Goal: Task Accomplishment & Management: Use online tool/utility

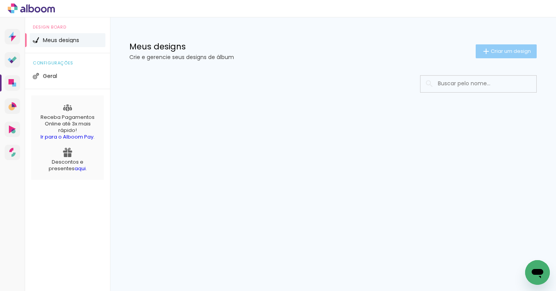
click at [486, 52] on iron-icon at bounding box center [485, 51] width 9 height 9
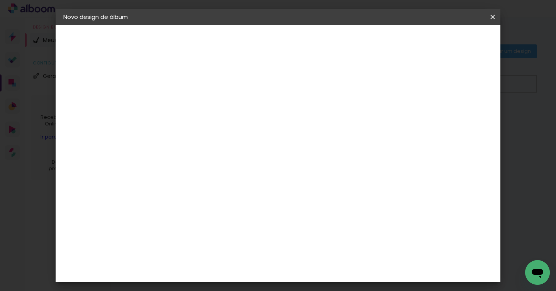
click at [0, 0] on paper-input-container "Título do álbum" at bounding box center [0, 0] width 0 height 0
type input "_Ju + Diego"
type paper-input "_Ju + Diego"
click at [0, 0] on slot "Avançar" at bounding box center [0, 0] width 0 height 0
click at [211, 146] on input at bounding box center [209, 147] width 78 height 10
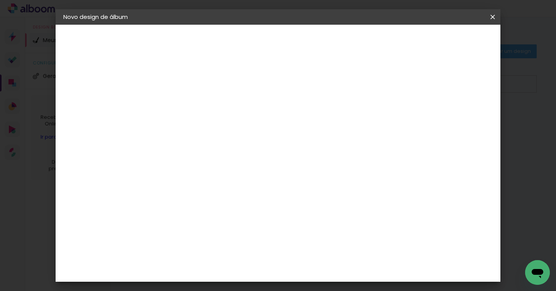
type input "profo"
type paper-input "profo"
click at [203, 173] on div "ProFox" at bounding box center [194, 174] width 21 height 6
click at [235, 169] on paper-item "ProFox" at bounding box center [201, 174] width 68 height 17
click at [179, 172] on img at bounding box center [175, 174] width 9 height 9
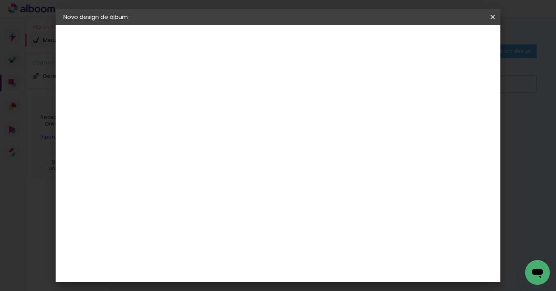
click at [179, 172] on img at bounding box center [175, 174] width 9 height 9
click at [0, 0] on slot "Tamanho Livre" at bounding box center [0, 0] width 0 height 0
click at [205, 174] on div "ProFox" at bounding box center [194, 174] width 21 height 6
click at [0, 0] on slot "Avançar" at bounding box center [0, 0] width 0 height 0
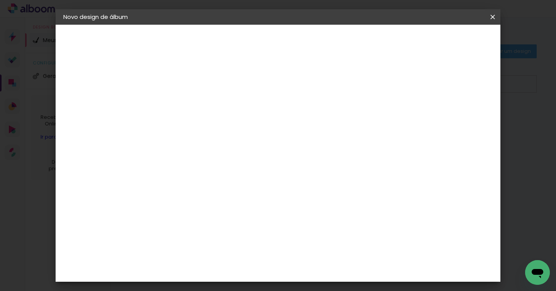
click at [241, 133] on span "20 × 30" at bounding box center [224, 141] width 36 height 16
click at [0, 0] on slot "Avançar" at bounding box center [0, 0] width 0 height 0
click at [444, 43] on span "Iniciar design" at bounding box center [426, 40] width 35 height 5
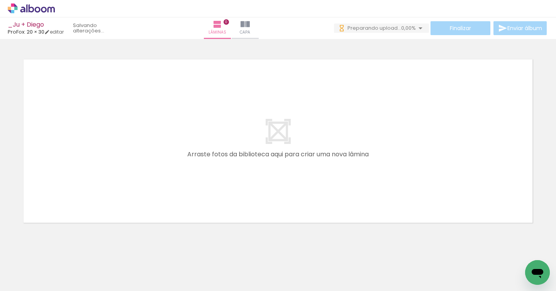
scroll to position [0, 2102]
click at [26, 269] on input "Todas as fotos" at bounding box center [21, 267] width 29 height 7
click at [26, 269] on div at bounding box center [25, 265] width 40 height 13
click at [0, 0] on slot "Não utilizadas" at bounding box center [0, 0] width 0 height 0
type input "Não utilizadas"
